Goal: Information Seeking & Learning: Learn about a topic

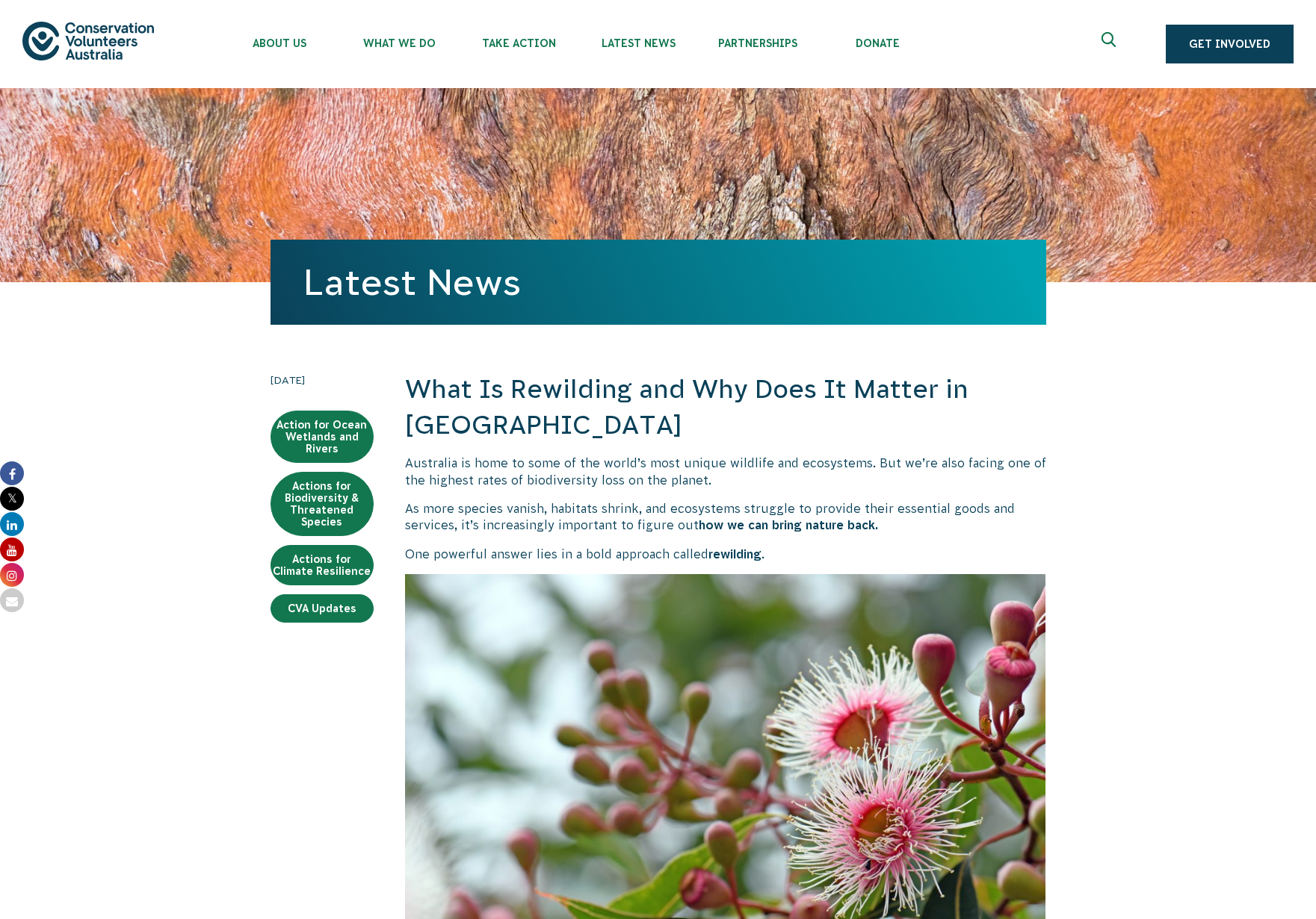
click at [650, 509] on p "As more species vanish, habitats shrink, and ecosystems struggle to provide the…" at bounding box center [725, 517] width 641 height 34
click at [718, 432] on h2 "What Is Rewilding and Why Does It Matter in [GEOGRAPHIC_DATA]" at bounding box center [725, 408] width 641 height 71
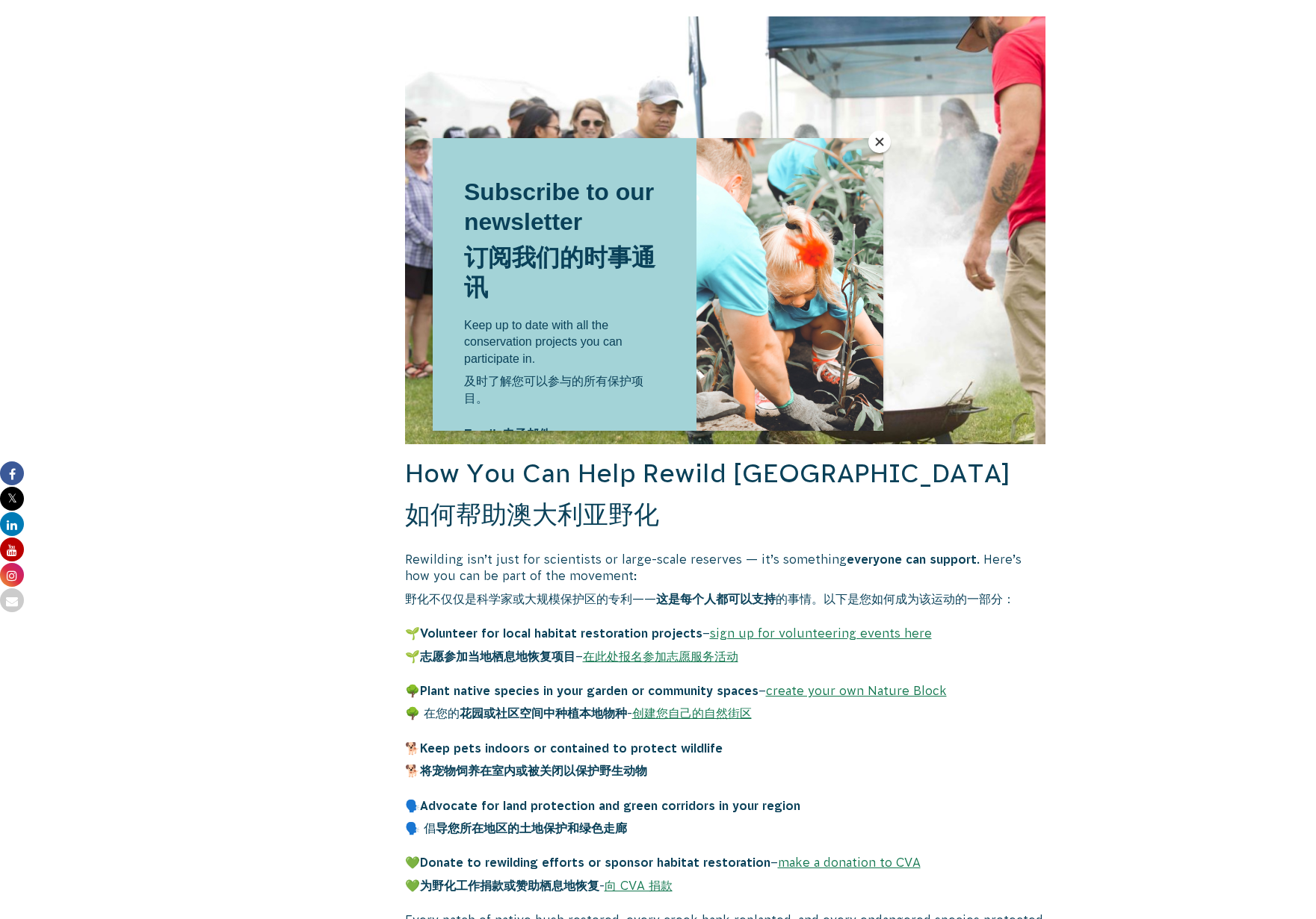
scroll to position [4247, 0]
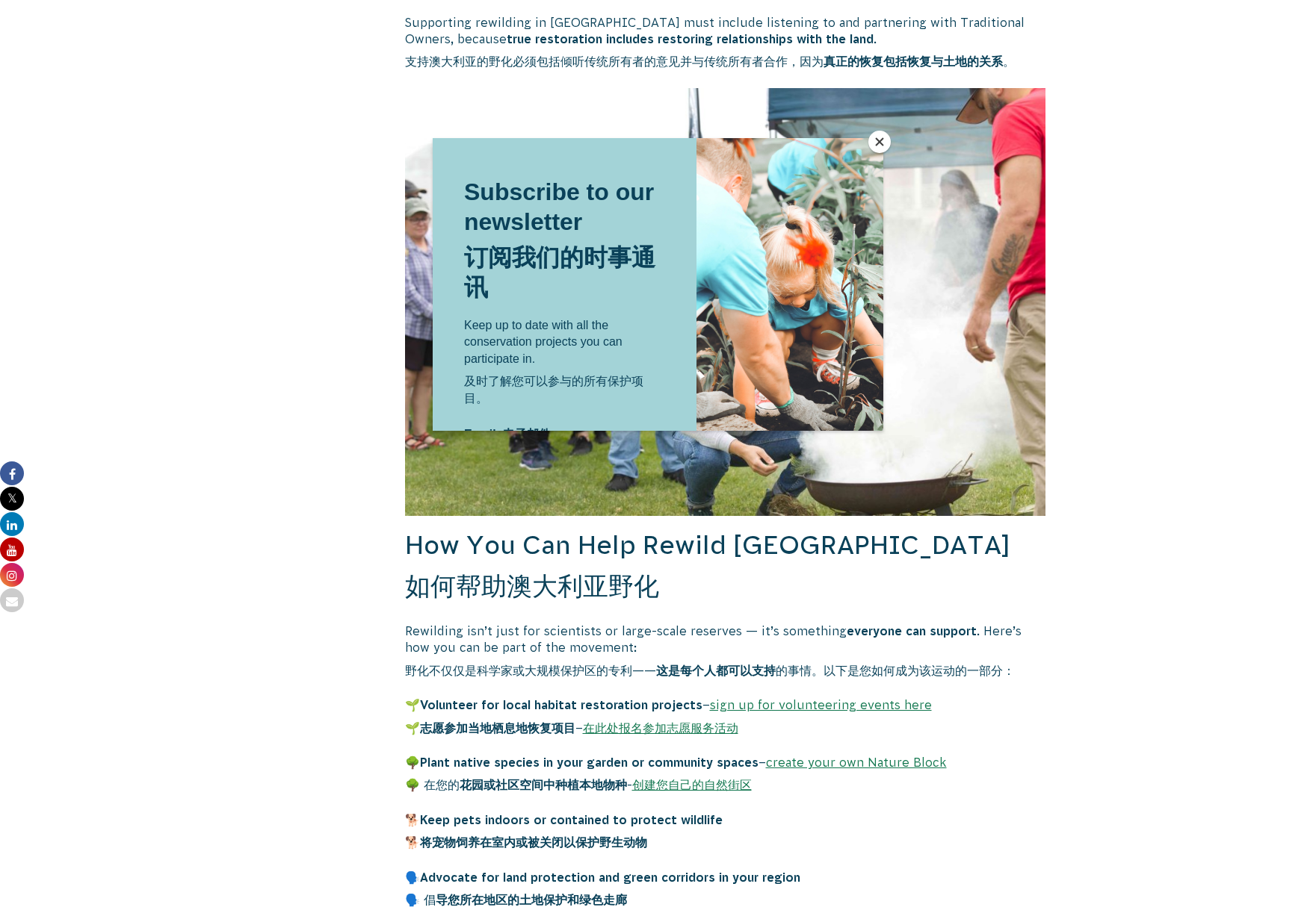
click at [871, 142] on button "Close" at bounding box center [879, 142] width 23 height 23
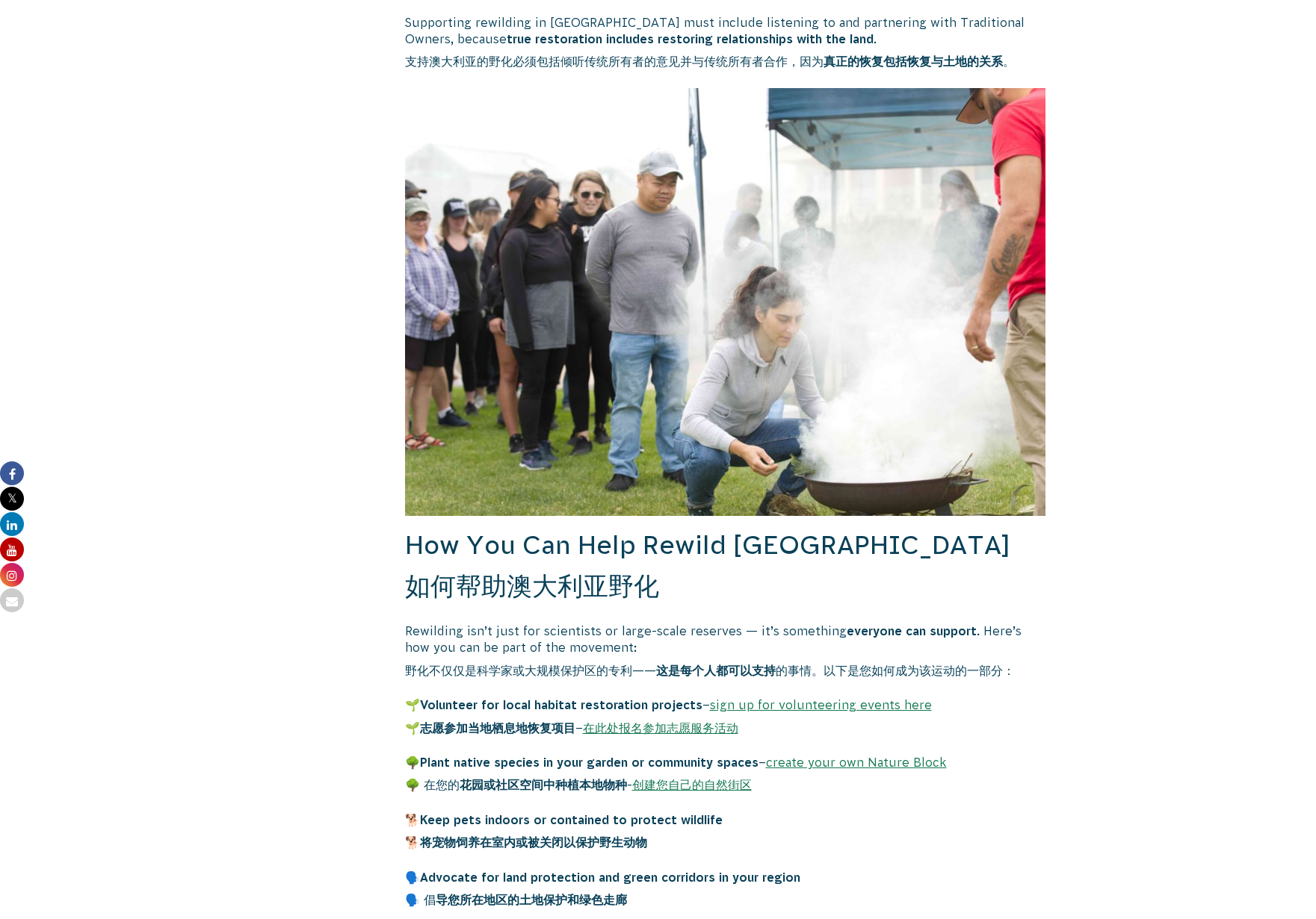
click at [812, 812] on p "🐕 Keep pets indoors or contained to protect wildlife 🐕 将宠物饲养在室内或被关闭以保护野生动物" at bounding box center [725, 835] width 641 height 46
click at [827, 756] on link "create your own Nature Block" at bounding box center [856, 762] width 181 height 14
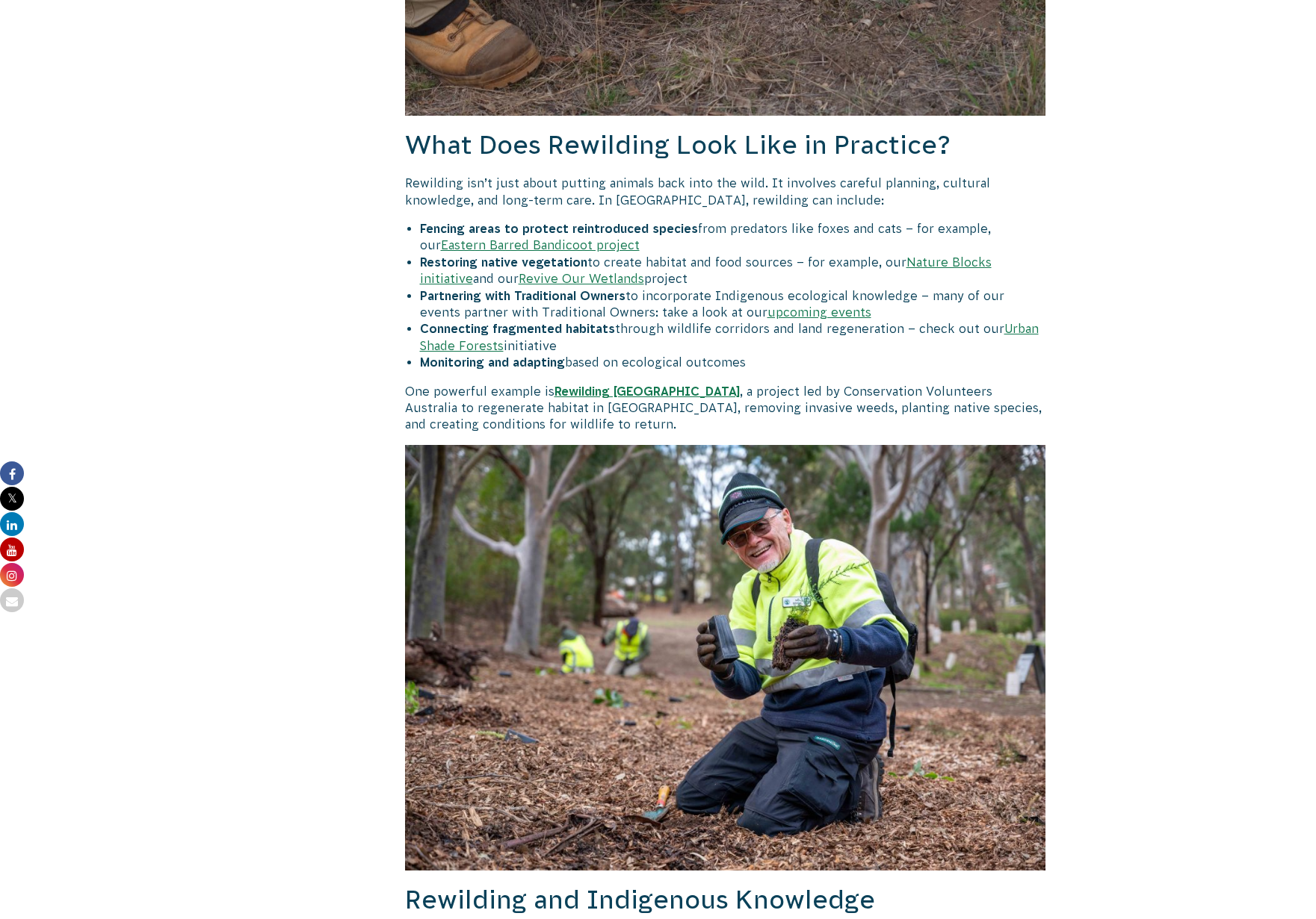
scroll to position [1921, 0]
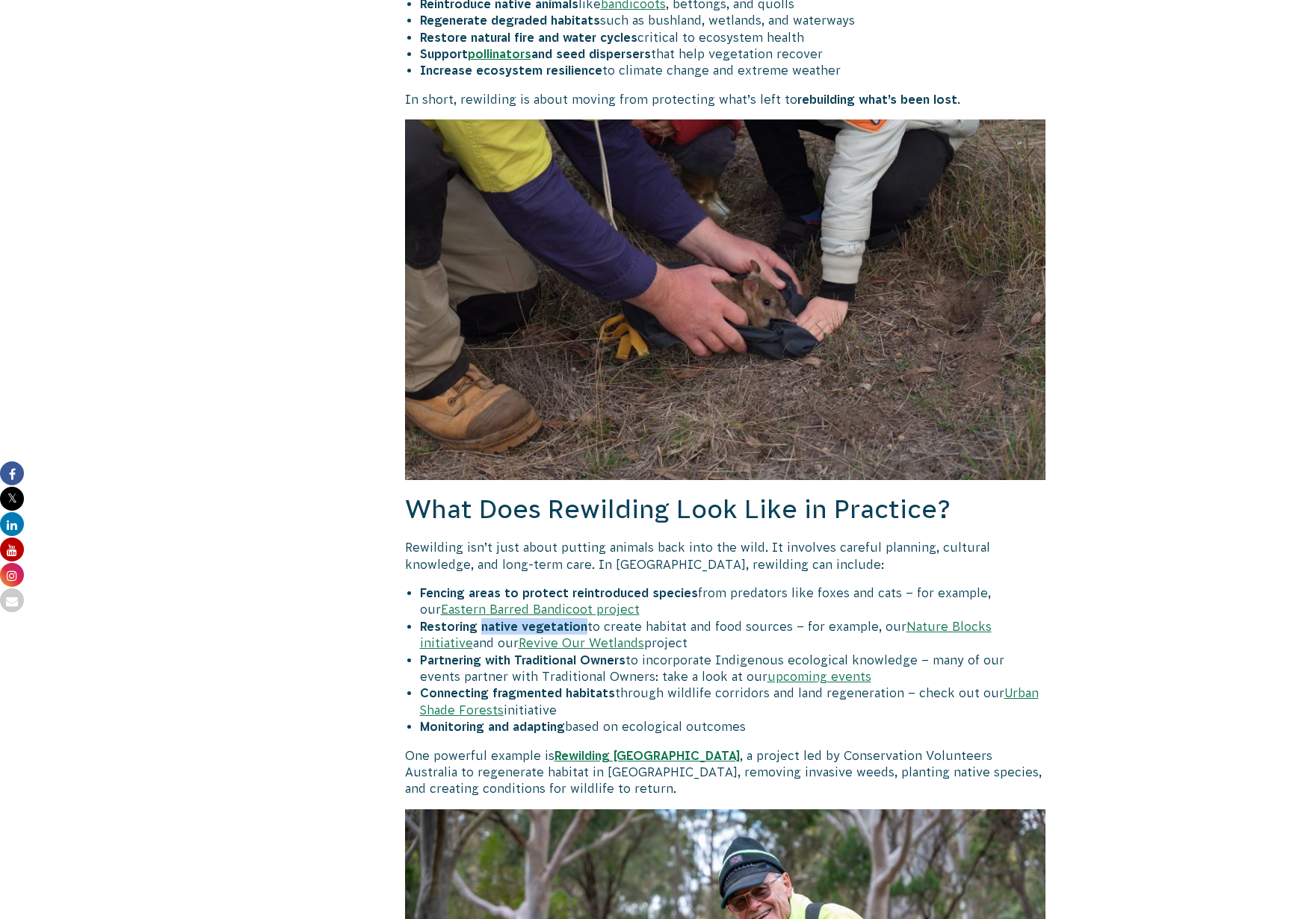
drag, startPoint x: 480, startPoint y: 565, endPoint x: 584, endPoint y: 560, distance: 104.1
click at [584, 618] on li "Restoring native vegetation to create habitat and food sources – for example, o…" at bounding box center [733, 635] width 626 height 34
copy b "native vegetation"
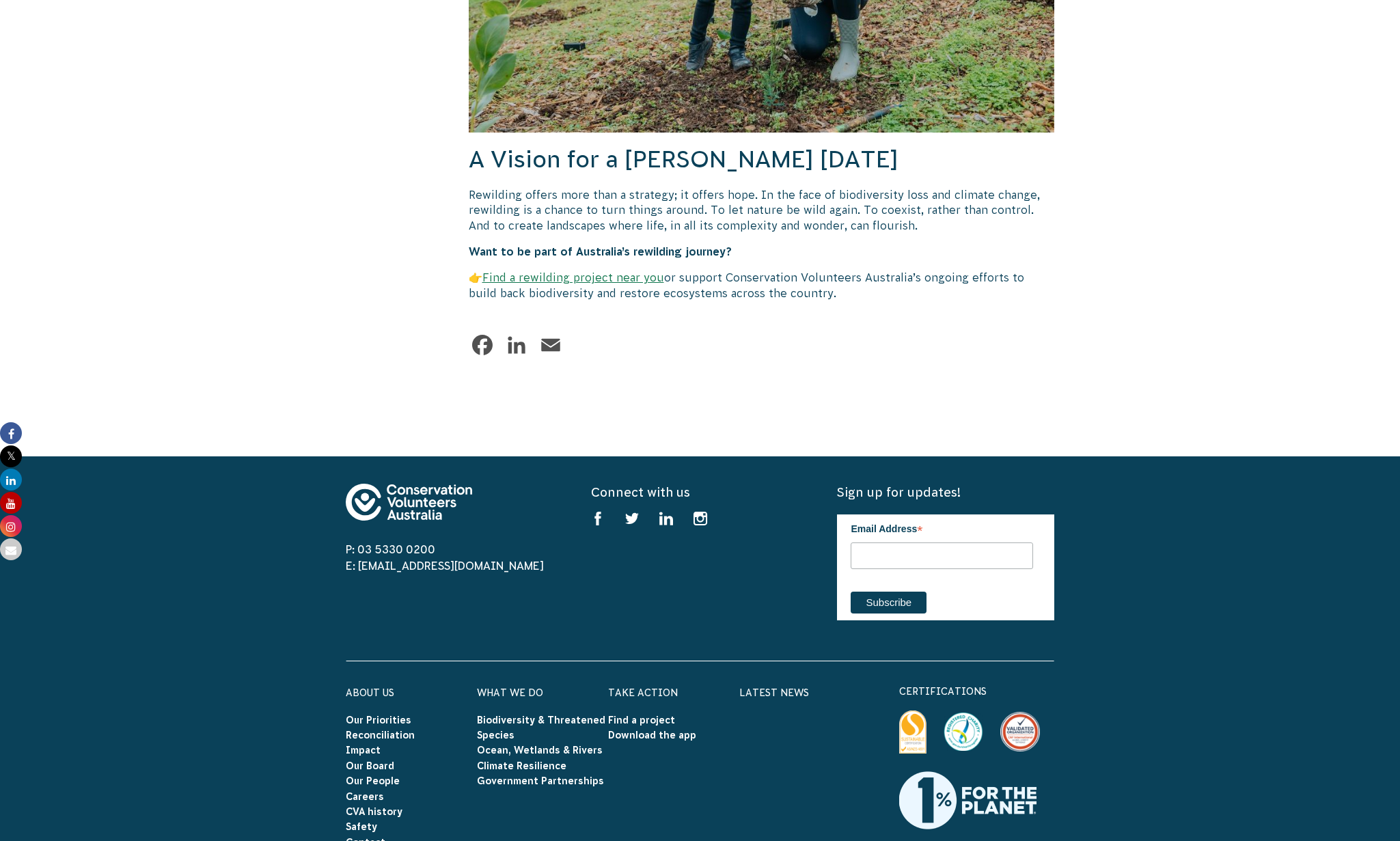
scroll to position [4220, 0]
